Goal: Find specific page/section: Find specific page/section

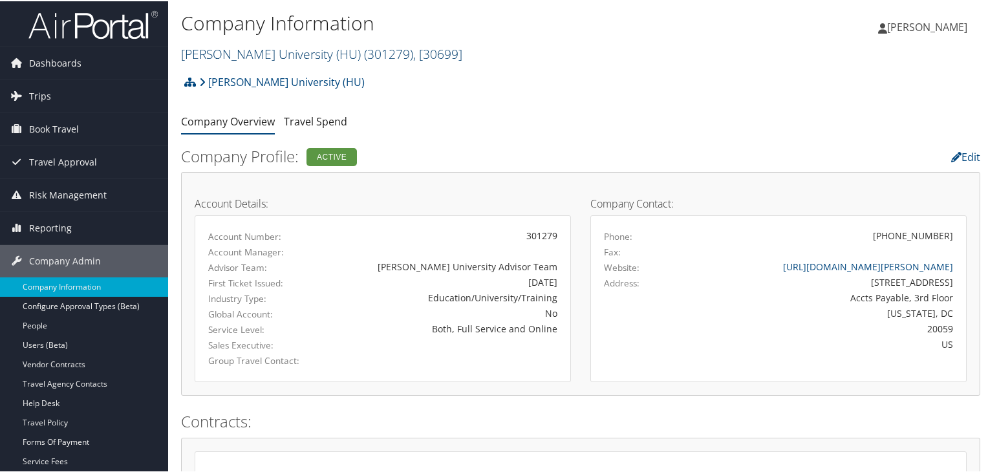
click at [293, 55] on link "[PERSON_NAME] University (HU) ( 301279 ) , [ 30699 ]" at bounding box center [321, 52] width 281 height 17
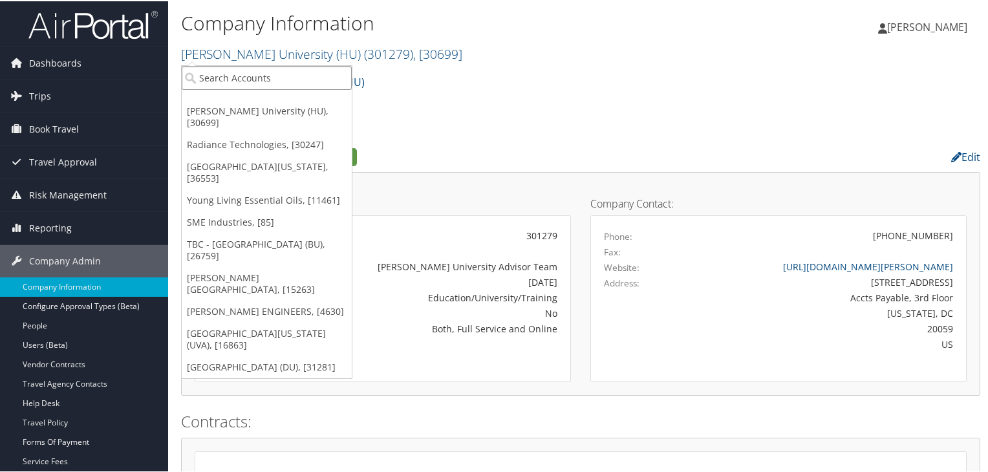
click at [298, 76] on input "search" at bounding box center [267, 77] width 170 height 24
paste input "Louisiana State University - LSU"
type input "Louisiana State University - LSU"
drag, startPoint x: 309, startPoint y: 73, endPoint x: 332, endPoint y: 74, distance: 22.6
click at [332, 74] on input "Louisiana State University - LSU" at bounding box center [267, 77] width 170 height 24
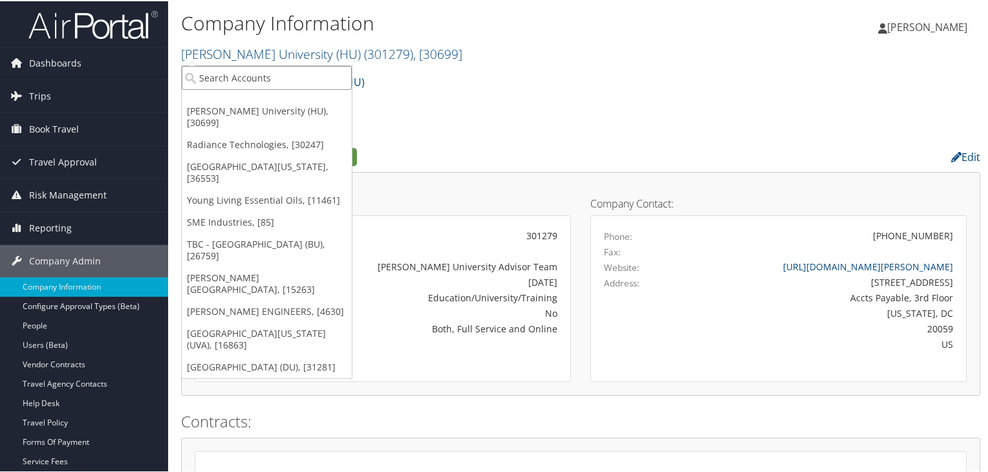
paste input "Louisiana State University - LSU"
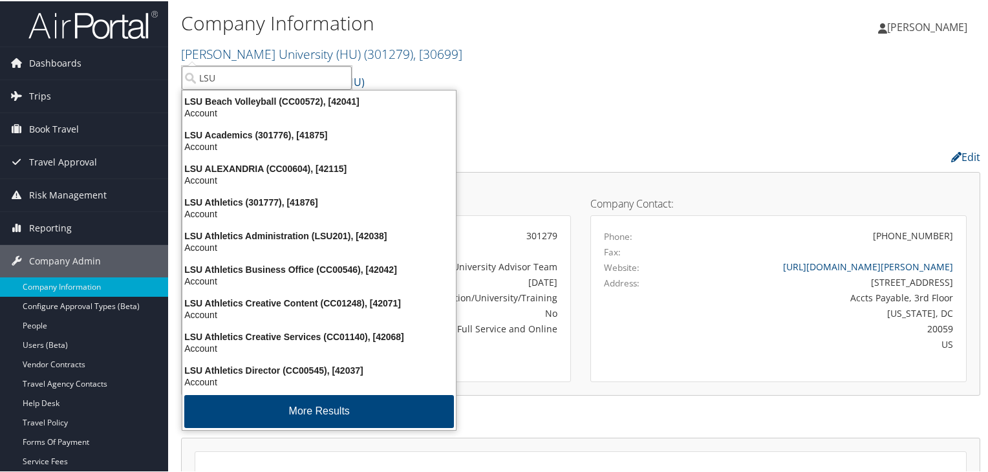
type input "LSU"
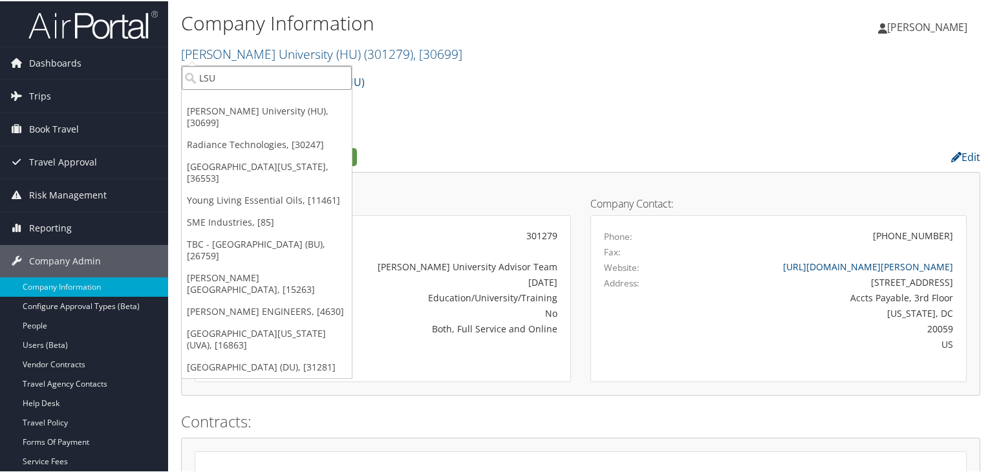
drag, startPoint x: 228, startPoint y: 77, endPoint x: 187, endPoint y: 69, distance: 41.0
click at [187, 69] on input "LSU" at bounding box center [267, 77] width 170 height 24
paste input "SOLA"
type input "SOLA"
type input "S"
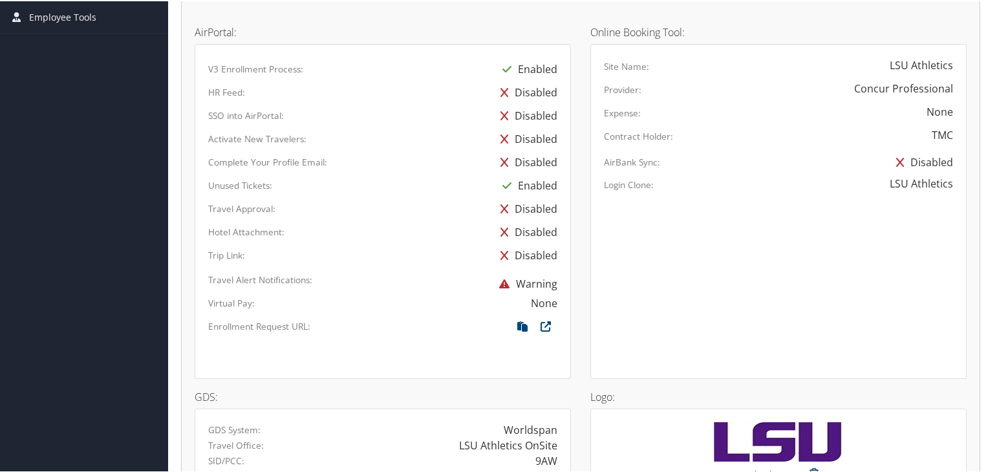
scroll to position [827, 0]
